Goal: Task Accomplishment & Management: Use online tool/utility

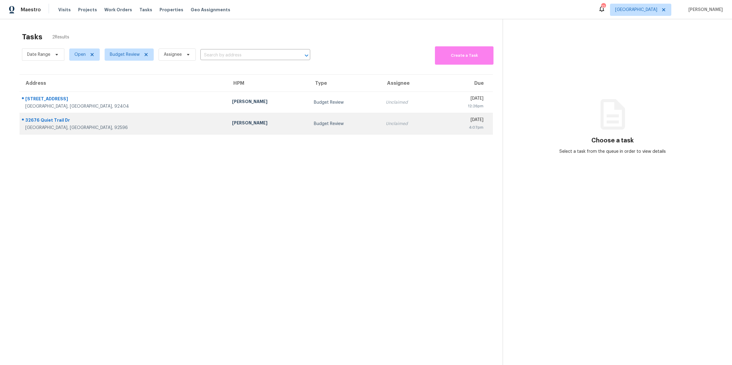
click at [134, 123] on div "32676 Quiet Trail Dr" at bounding box center [123, 121] width 197 height 8
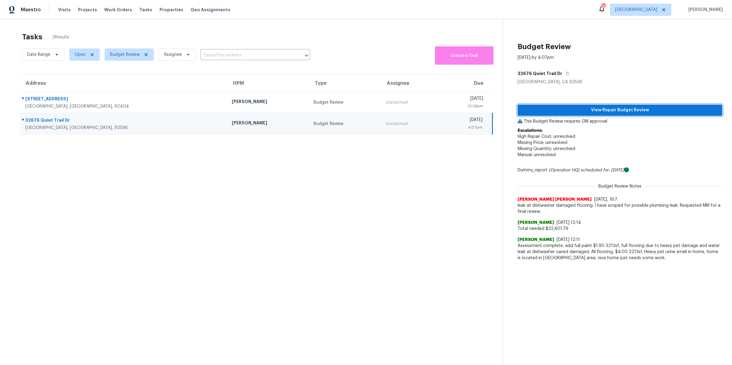
click at [567, 109] on span "View Repair Budget Review" at bounding box center [620, 111] width 195 height 8
